Goal: Information Seeking & Learning: Learn about a topic

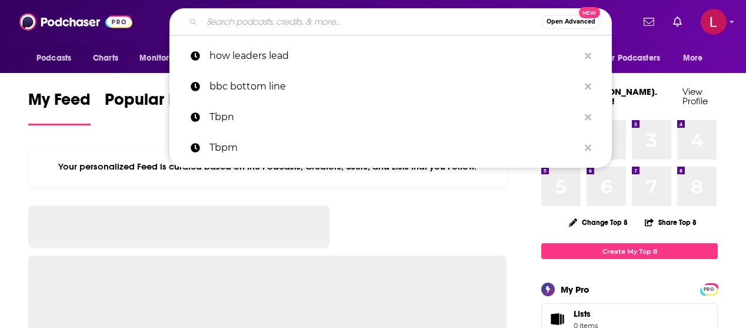
click at [357, 22] on input "Search podcasts, credits, & more..." at bounding box center [372, 21] width 340 height 19
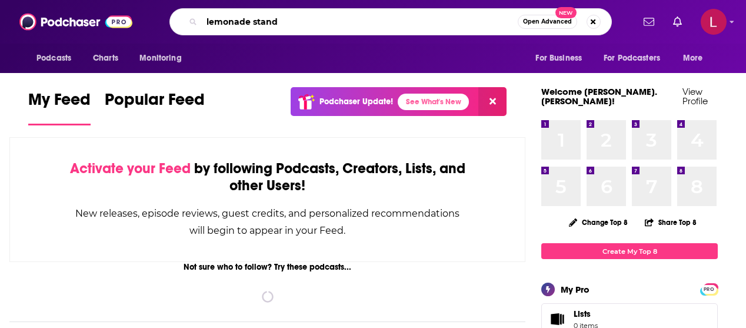
type input "lemonade stand"
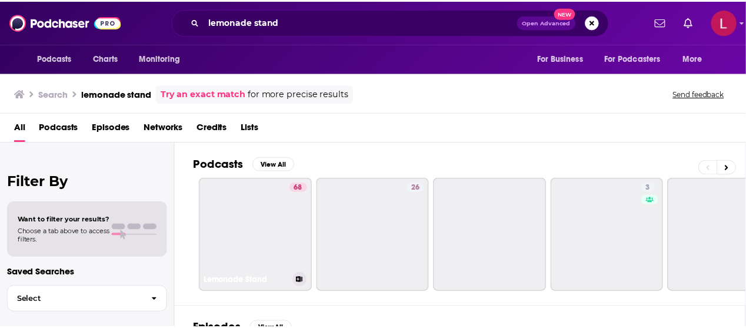
scroll to position [42, 0]
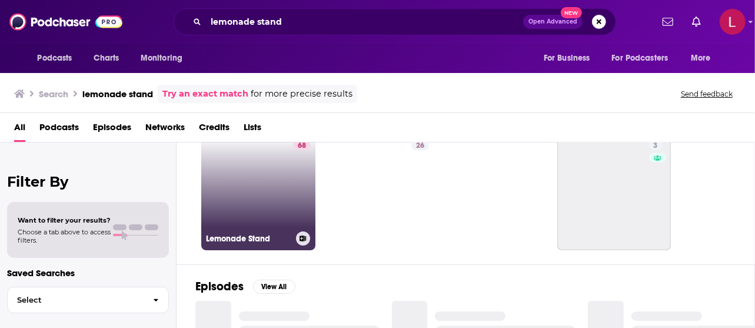
click at [248, 171] on link "68 Lemonade Stand" at bounding box center [258, 193] width 114 height 114
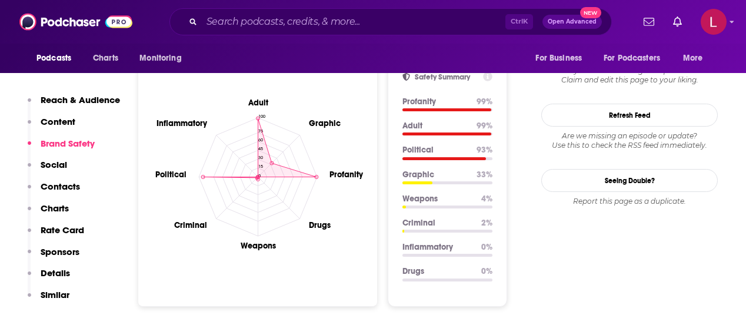
scroll to position [1335, 0]
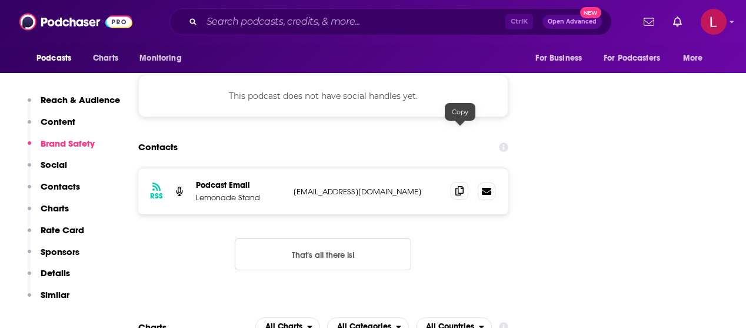
click at [459, 186] on icon at bounding box center [459, 190] width 8 height 9
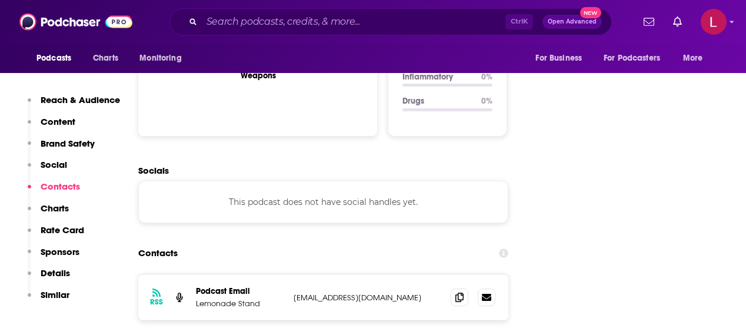
scroll to position [1230, 0]
